Goal: Information Seeking & Learning: Find specific fact

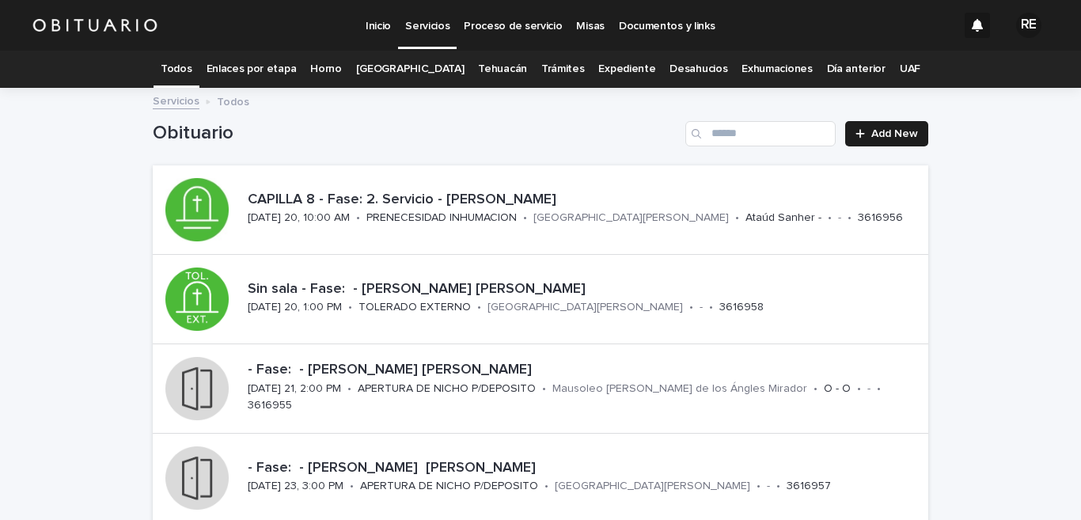
click at [615, 66] on link "Expediente" at bounding box center [626, 69] width 57 height 37
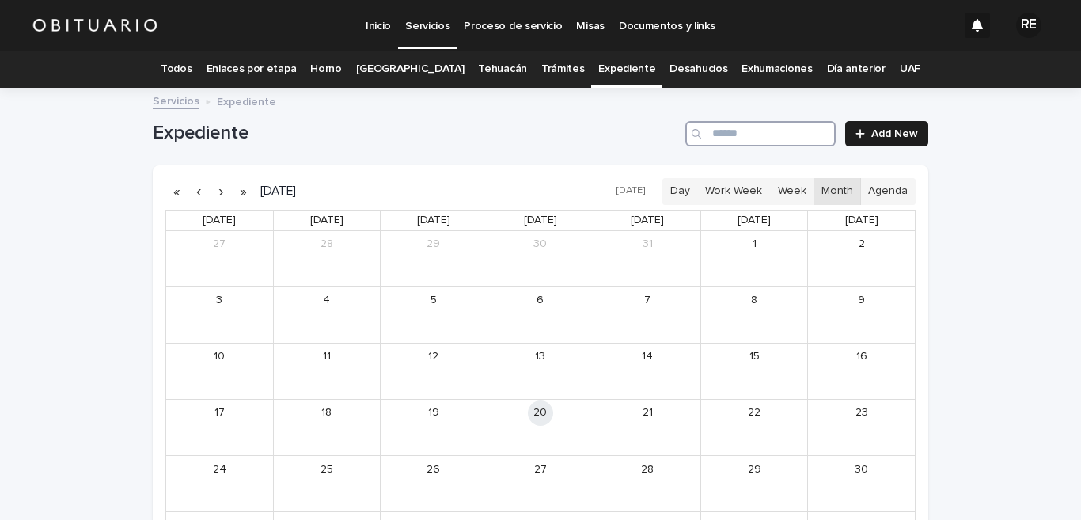
click at [738, 132] on input "Search" at bounding box center [760, 133] width 150 height 25
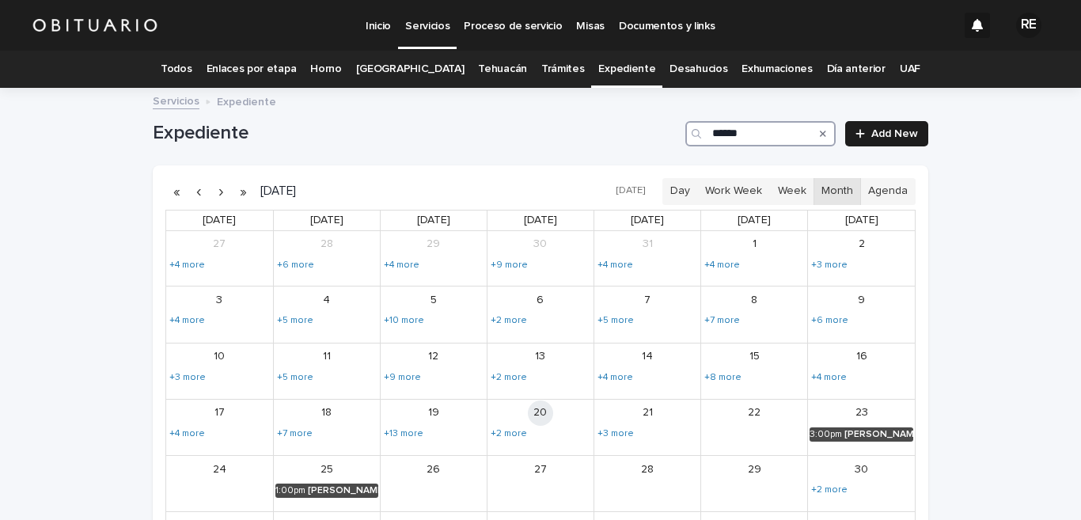
type input "******"
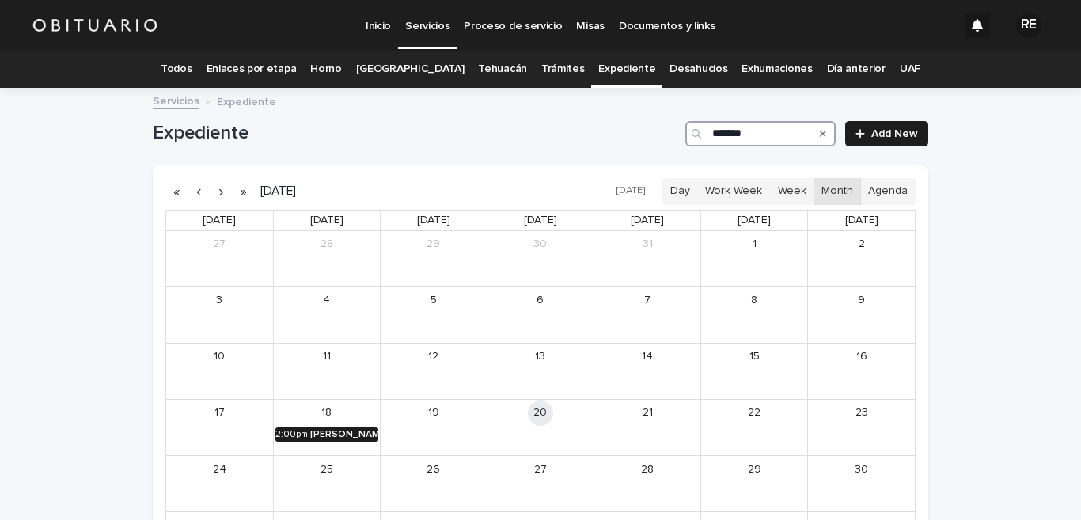
click at [329, 436] on div "[PERSON_NAME] [PERSON_NAME]" at bounding box center [344, 434] width 68 height 11
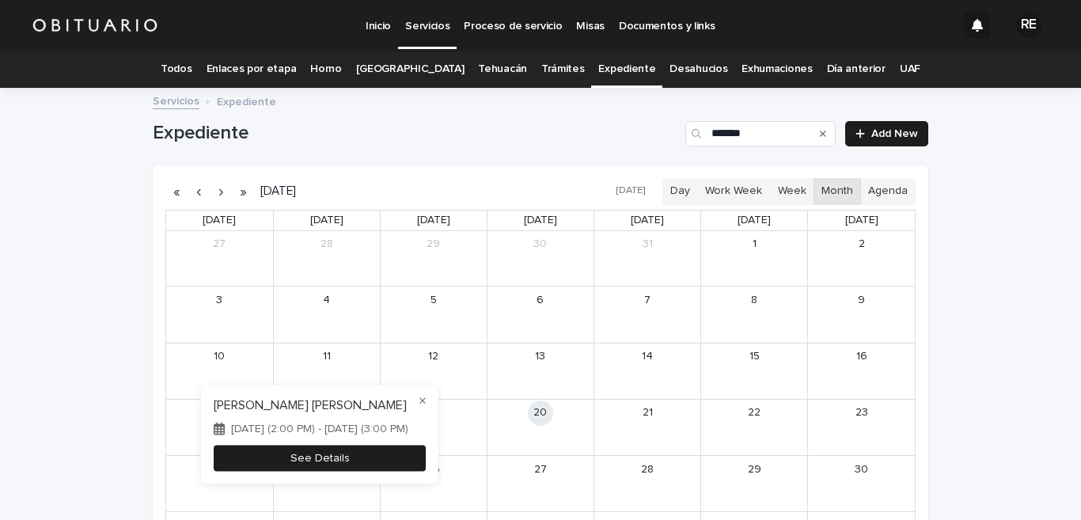
click at [343, 466] on button "See Details" at bounding box center [320, 458] width 212 height 26
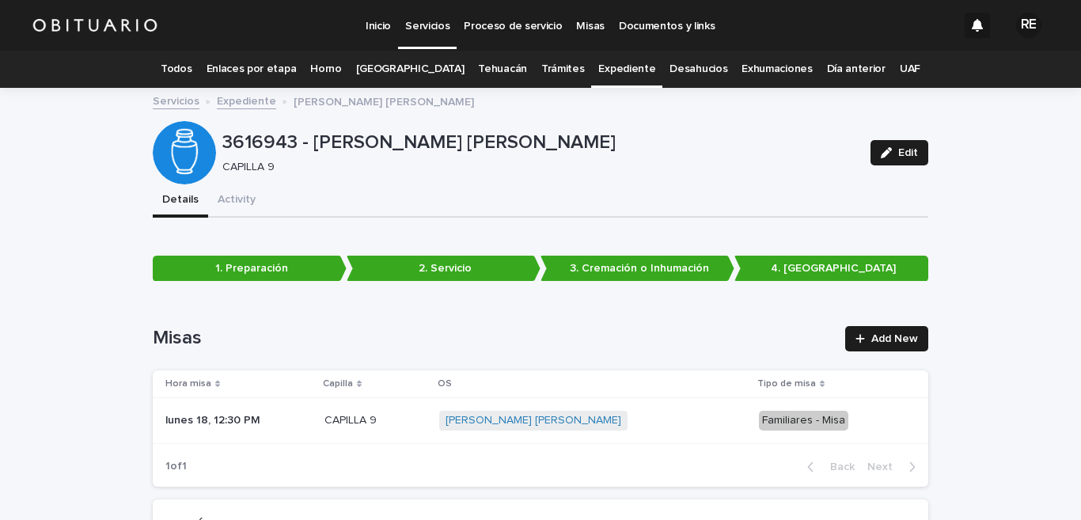
click at [191, 77] on link "Todos" at bounding box center [176, 69] width 31 height 37
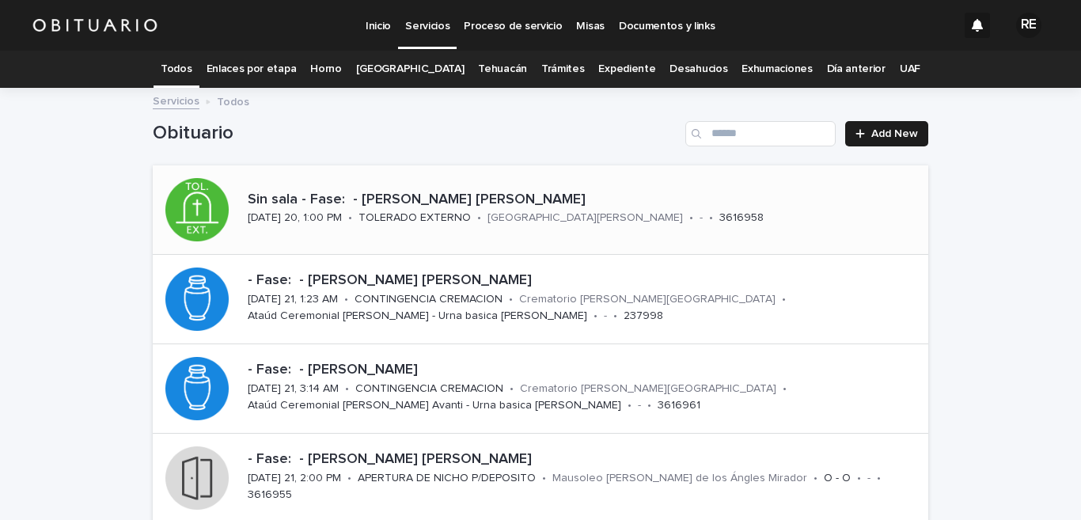
click at [461, 205] on p "Sin sala - Fase: - [PERSON_NAME] [PERSON_NAME]" at bounding box center [585, 199] width 674 height 17
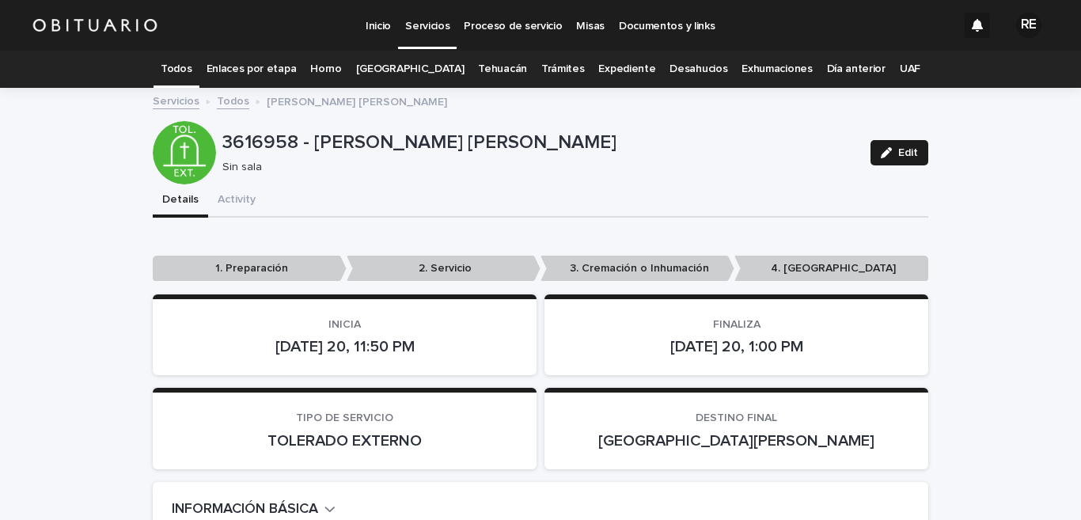
click at [191, 59] on link "Todos" at bounding box center [176, 69] width 31 height 37
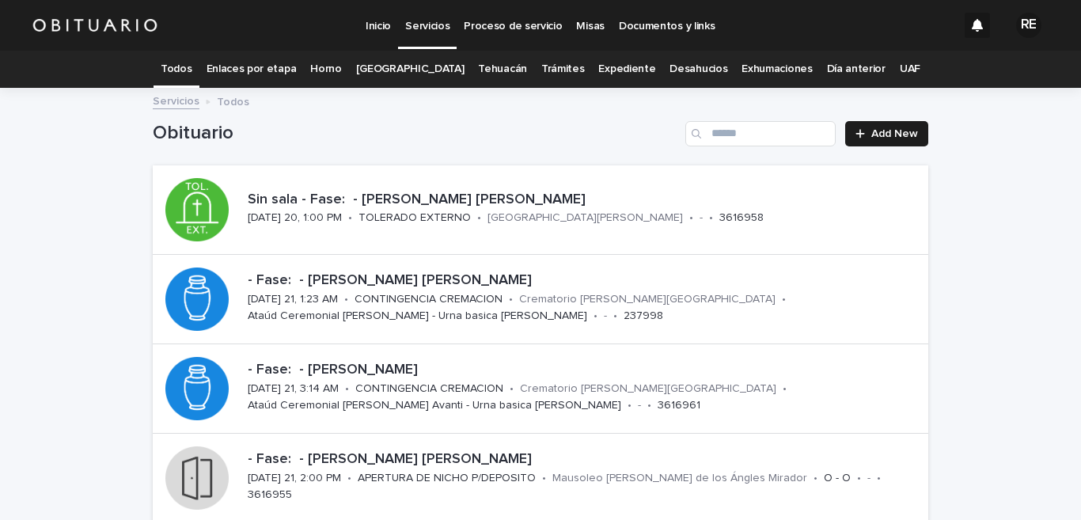
click at [616, 60] on link "Expediente" at bounding box center [626, 69] width 57 height 37
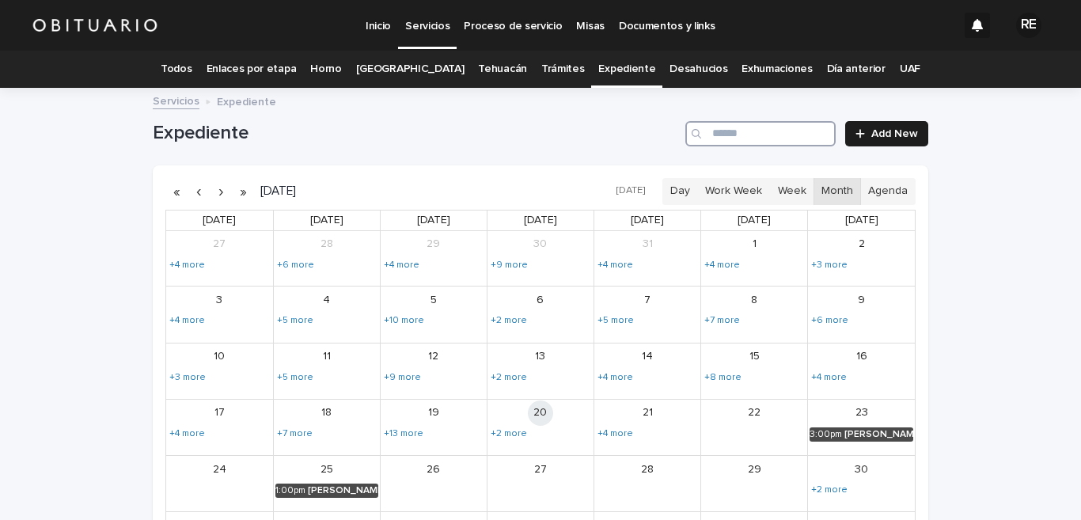
click at [761, 136] on input "Search" at bounding box center [760, 133] width 150 height 25
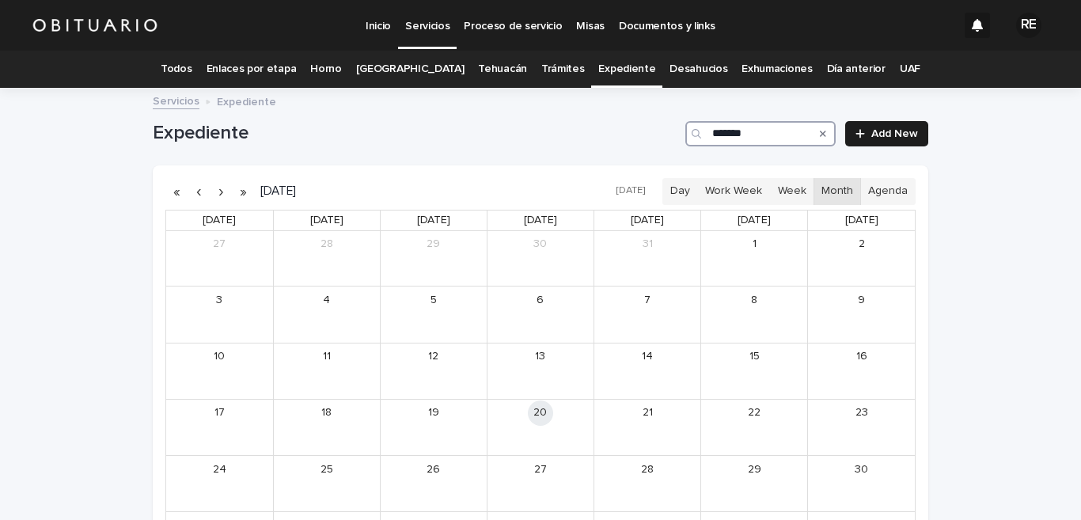
type input "*******"
